Goal: Information Seeking & Learning: Check status

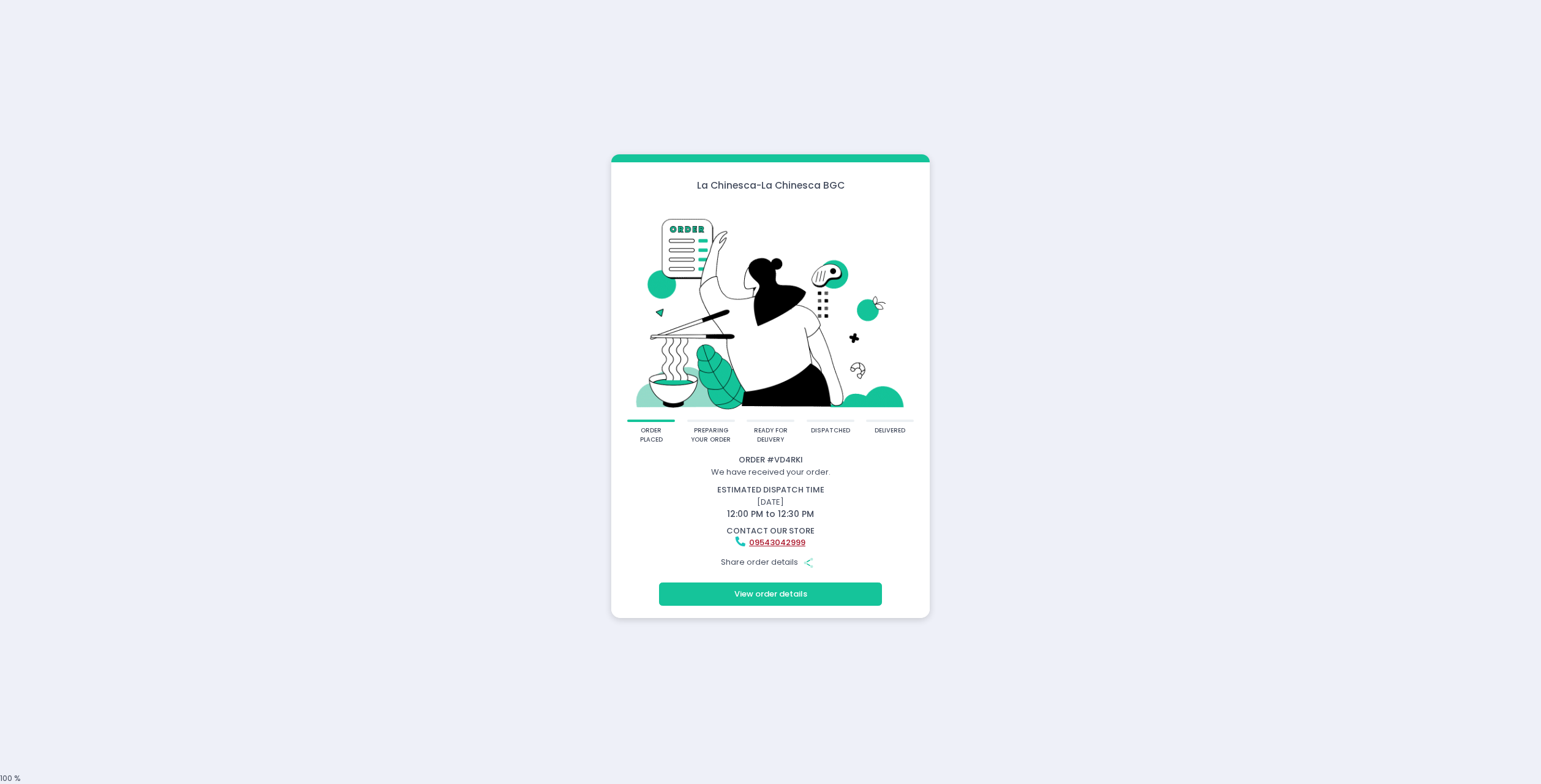
click at [780, 597] on button "View order details" at bounding box center [770, 594] width 223 height 24
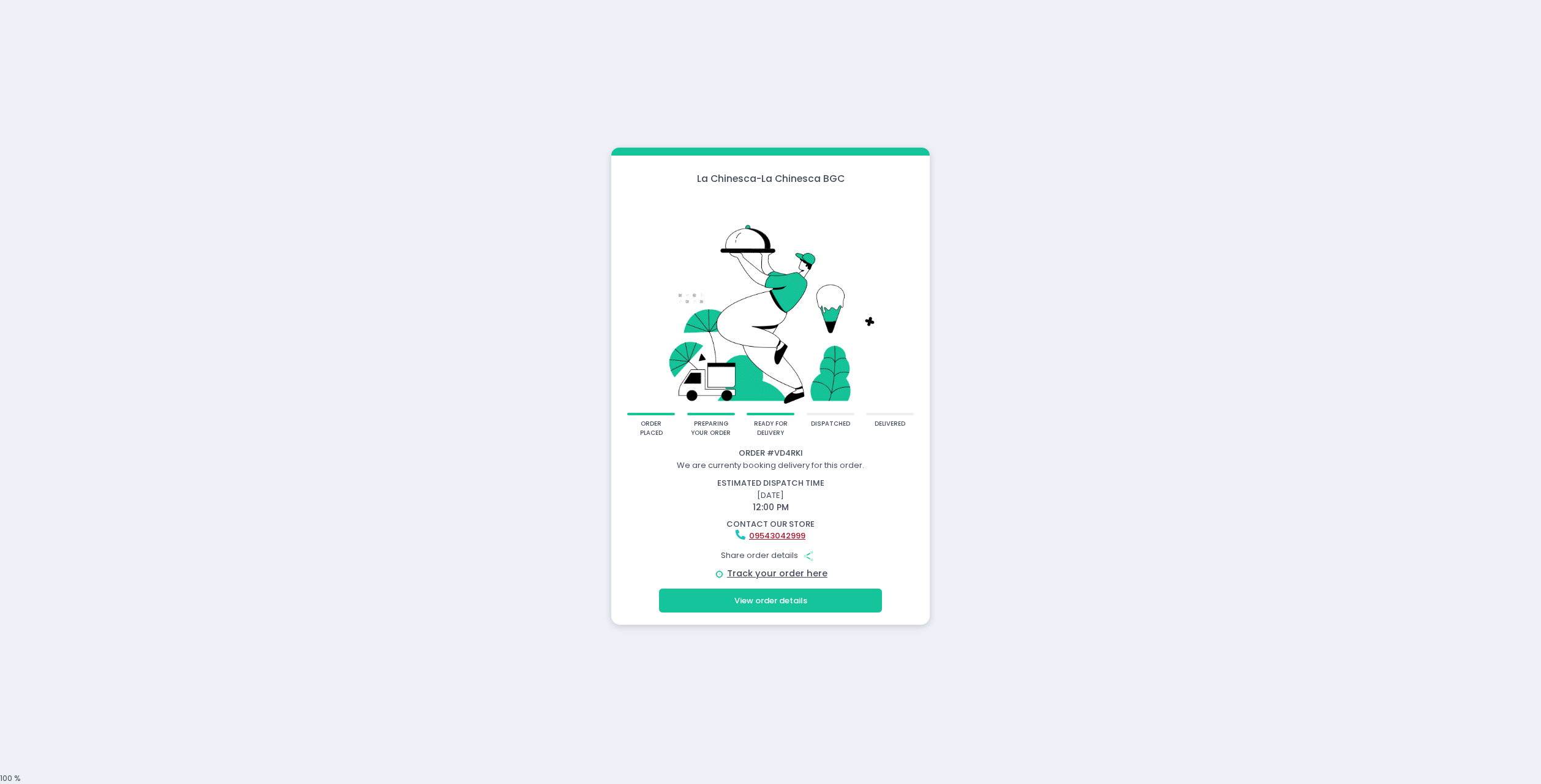
click at [742, 602] on button "View order details" at bounding box center [770, 600] width 223 height 24
click at [799, 603] on button "View order details" at bounding box center [770, 600] width 223 height 24
click at [802, 604] on button "View order details" at bounding box center [770, 600] width 223 height 24
click at [852, 604] on button "View order details" at bounding box center [770, 600] width 223 height 24
